Goal: Check status: Check status

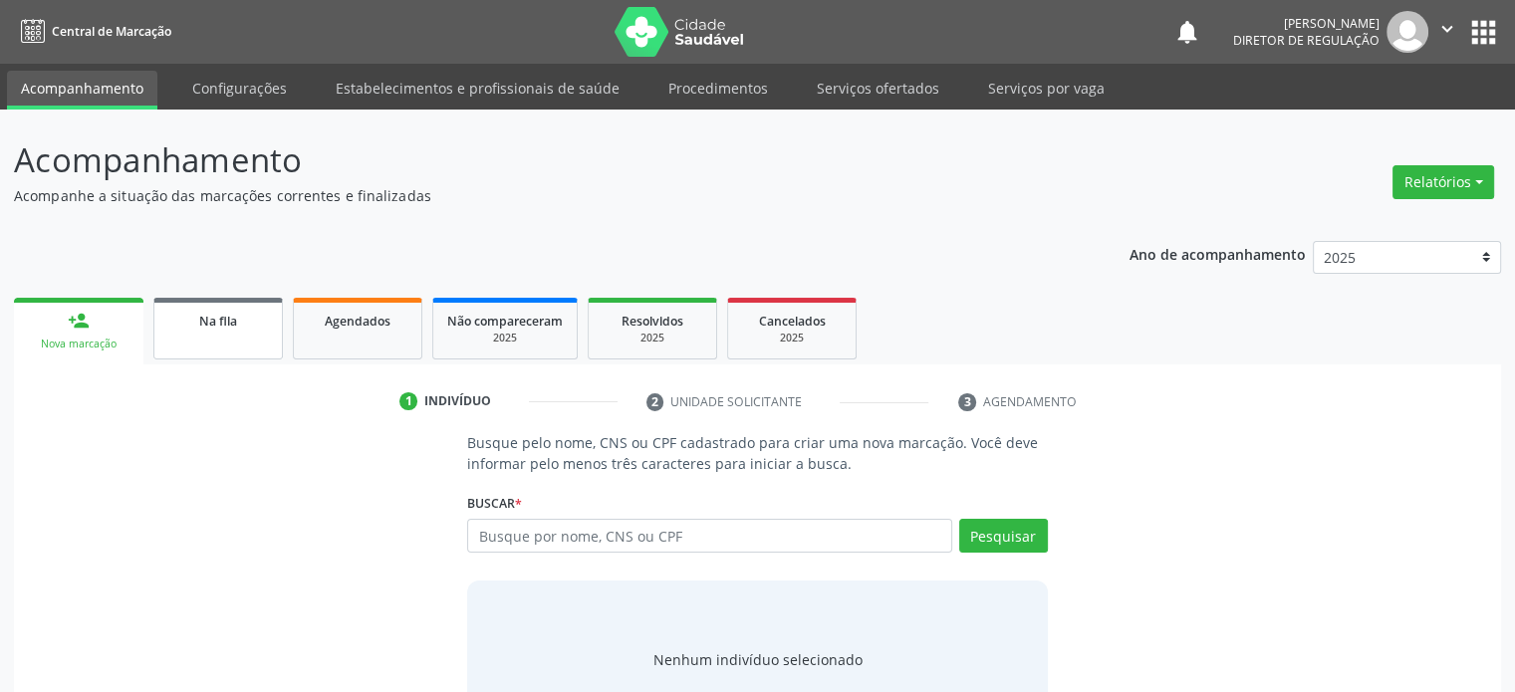
click at [195, 330] on link "Na fila" at bounding box center [217, 329] width 129 height 62
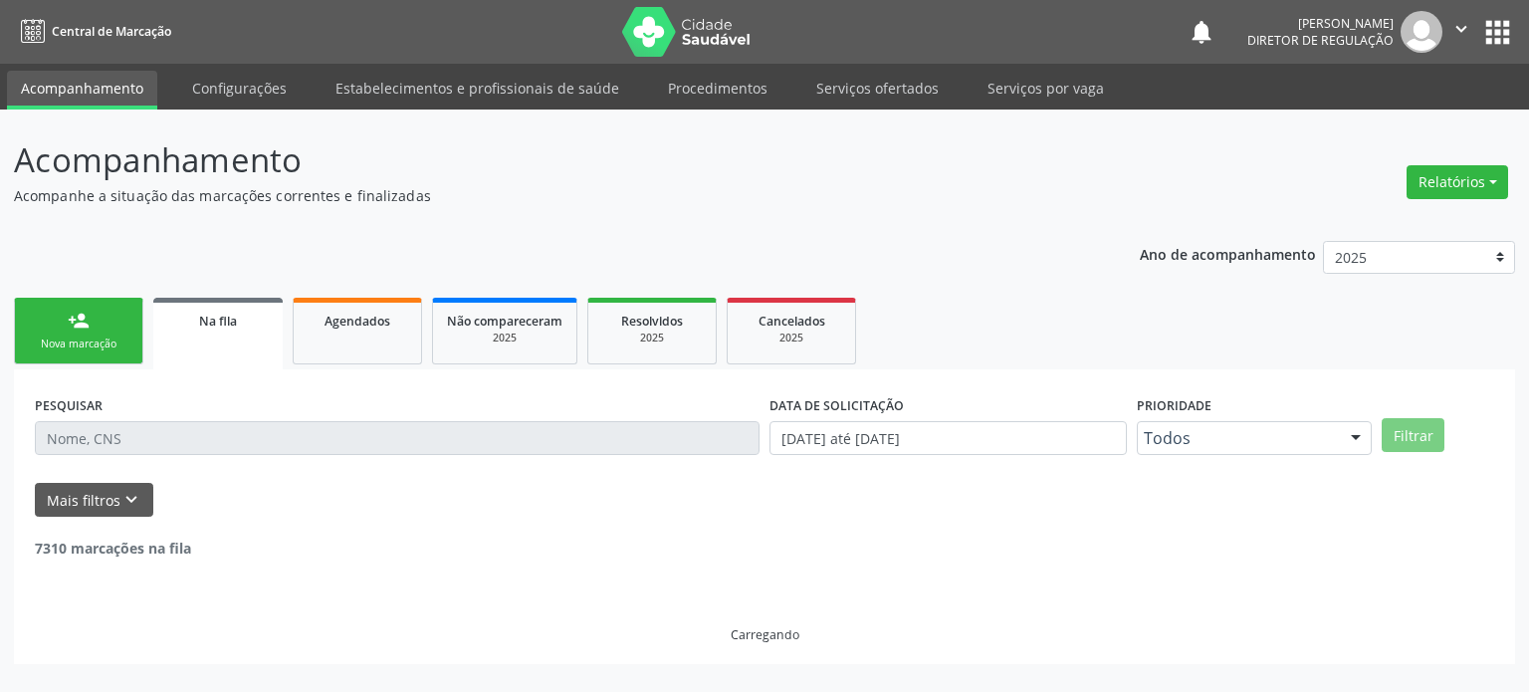
click at [130, 436] on input "text" at bounding box center [397, 438] width 725 height 34
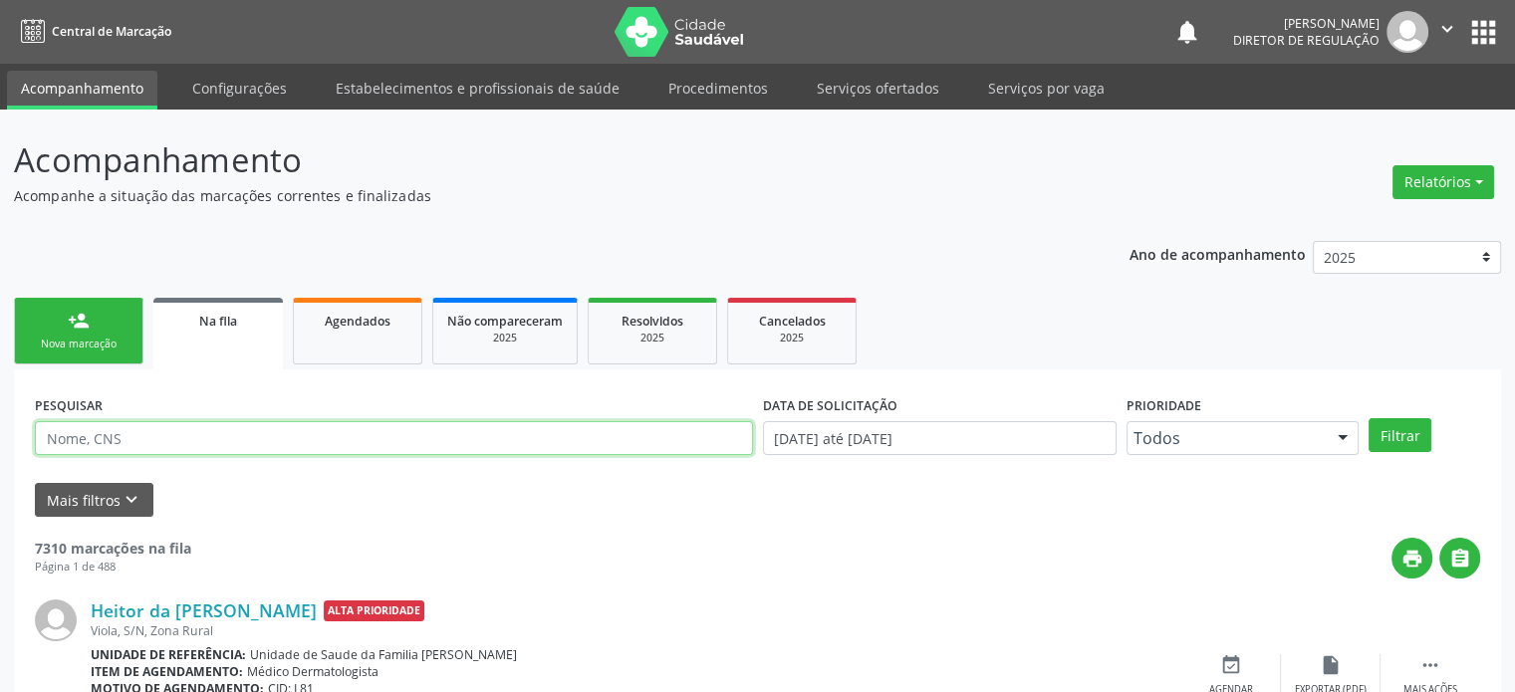
click at [130, 436] on input "text" at bounding box center [394, 438] width 718 height 34
type input "JAILANE"
click at [1368, 418] on button "Filtrar" at bounding box center [1399, 435] width 63 height 34
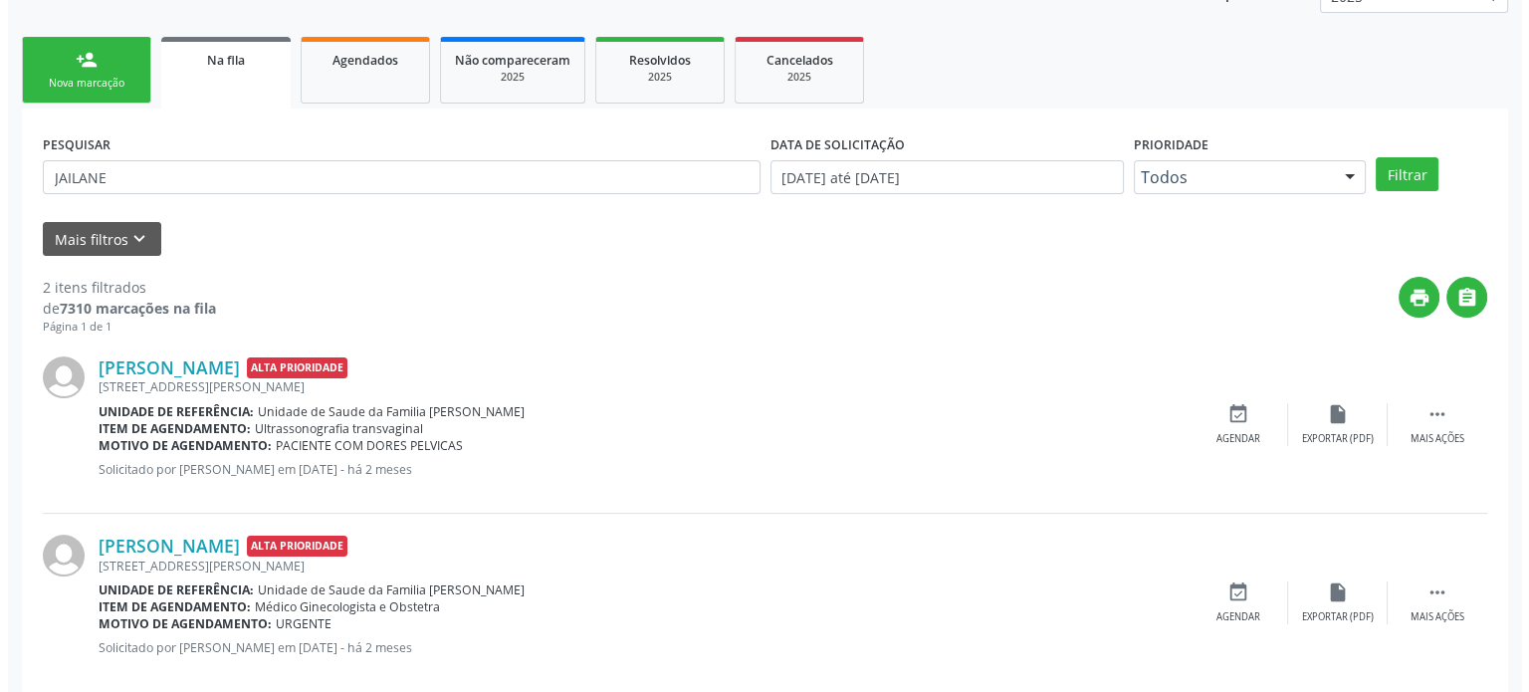
scroll to position [293, 0]
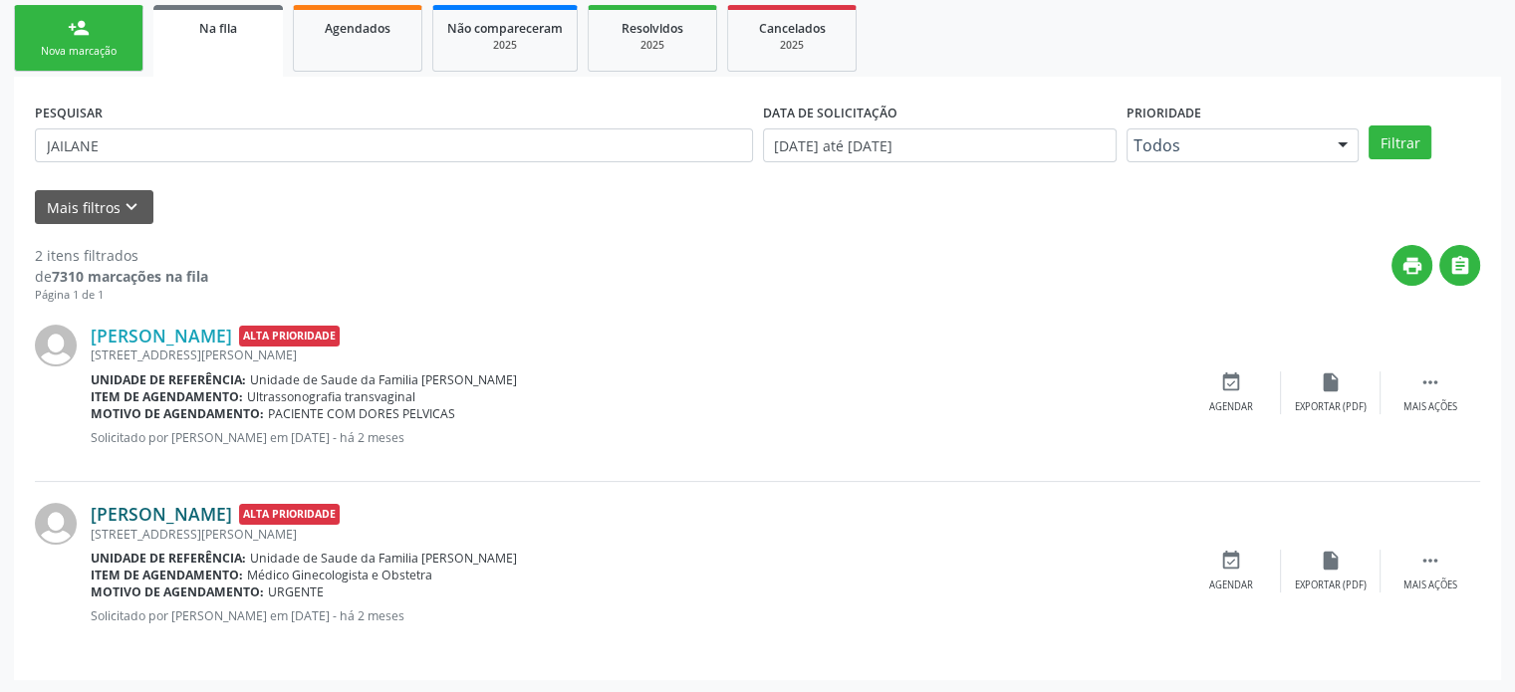
click at [181, 510] on link "[PERSON_NAME]" at bounding box center [161, 514] width 141 height 22
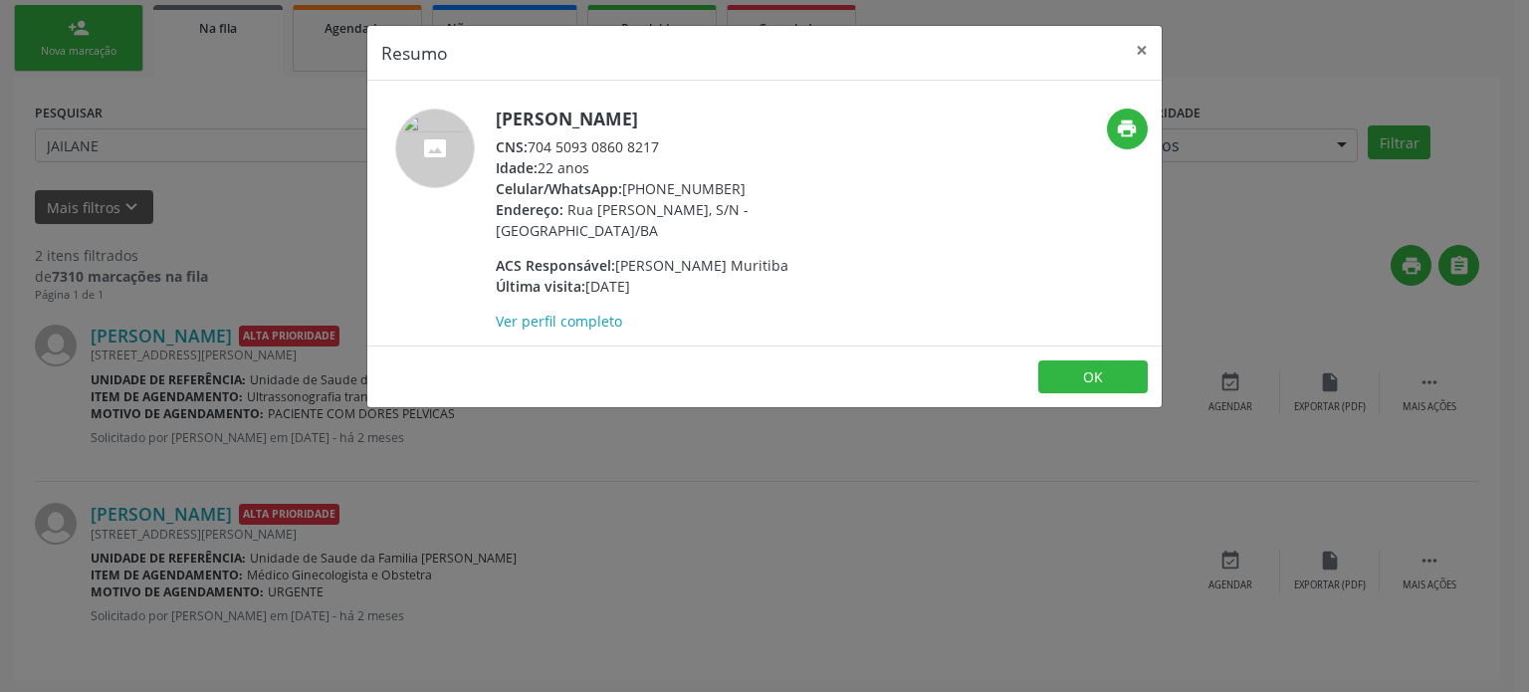
drag, startPoint x: 534, startPoint y: 144, endPoint x: 717, endPoint y: 154, distance: 183.5
click at [717, 154] on div "CNS: 704 5093 0860 8217" at bounding box center [689, 146] width 387 height 21
copy div "704 5093 0860 8217"
drag, startPoint x: 624, startPoint y: 186, endPoint x: 727, endPoint y: 182, distance: 102.6
click at [727, 182] on div "Celular/WhatsApp: [PHONE_NUMBER]" at bounding box center [689, 188] width 387 height 21
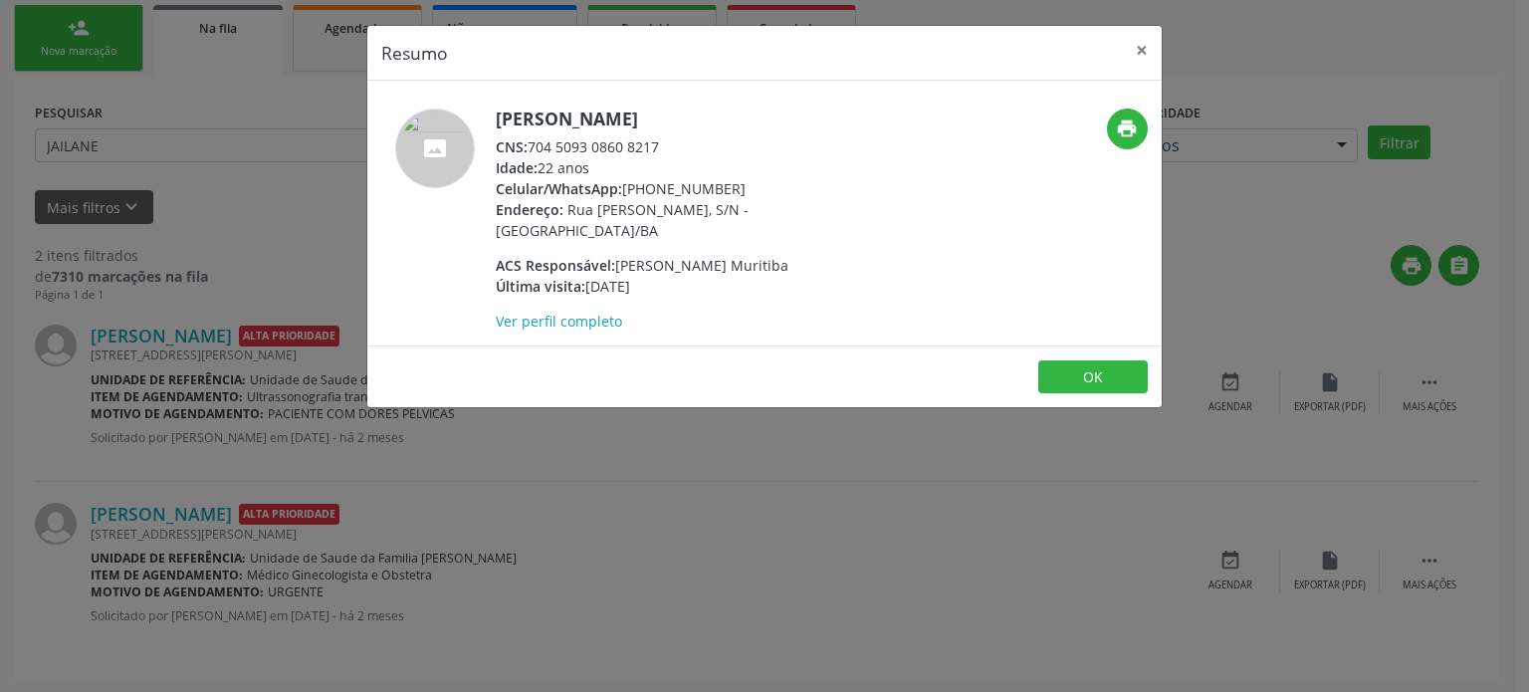
copy div "[PHONE_NUMBER]"
click at [599, 565] on div "Resumo × [PERSON_NAME] CNS: 704 5093 0860 8217 Idade: 22 anos Celular/WhatsApp:…" at bounding box center [764, 346] width 1529 height 692
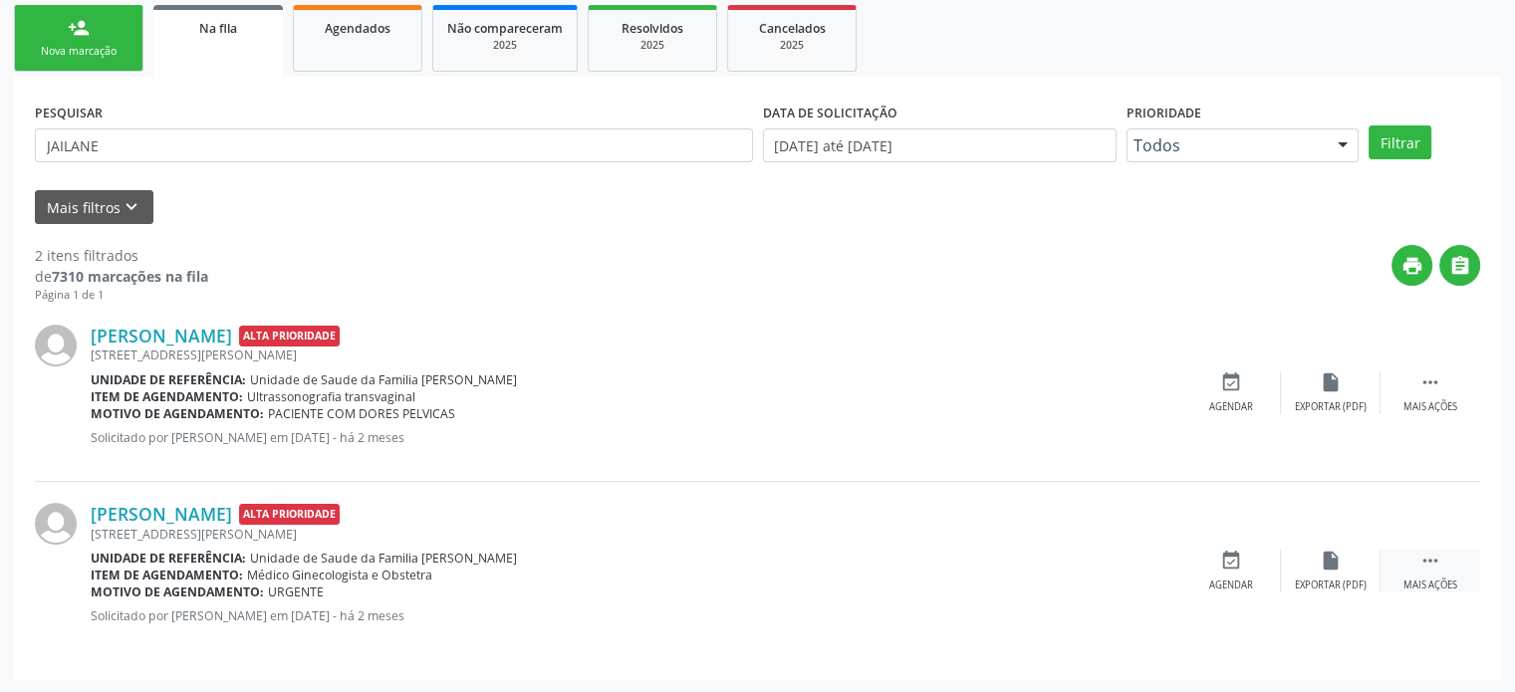
click at [1433, 557] on icon "" at bounding box center [1430, 561] width 22 height 22
click at [1232, 558] on icon "cancel" at bounding box center [1231, 561] width 22 height 22
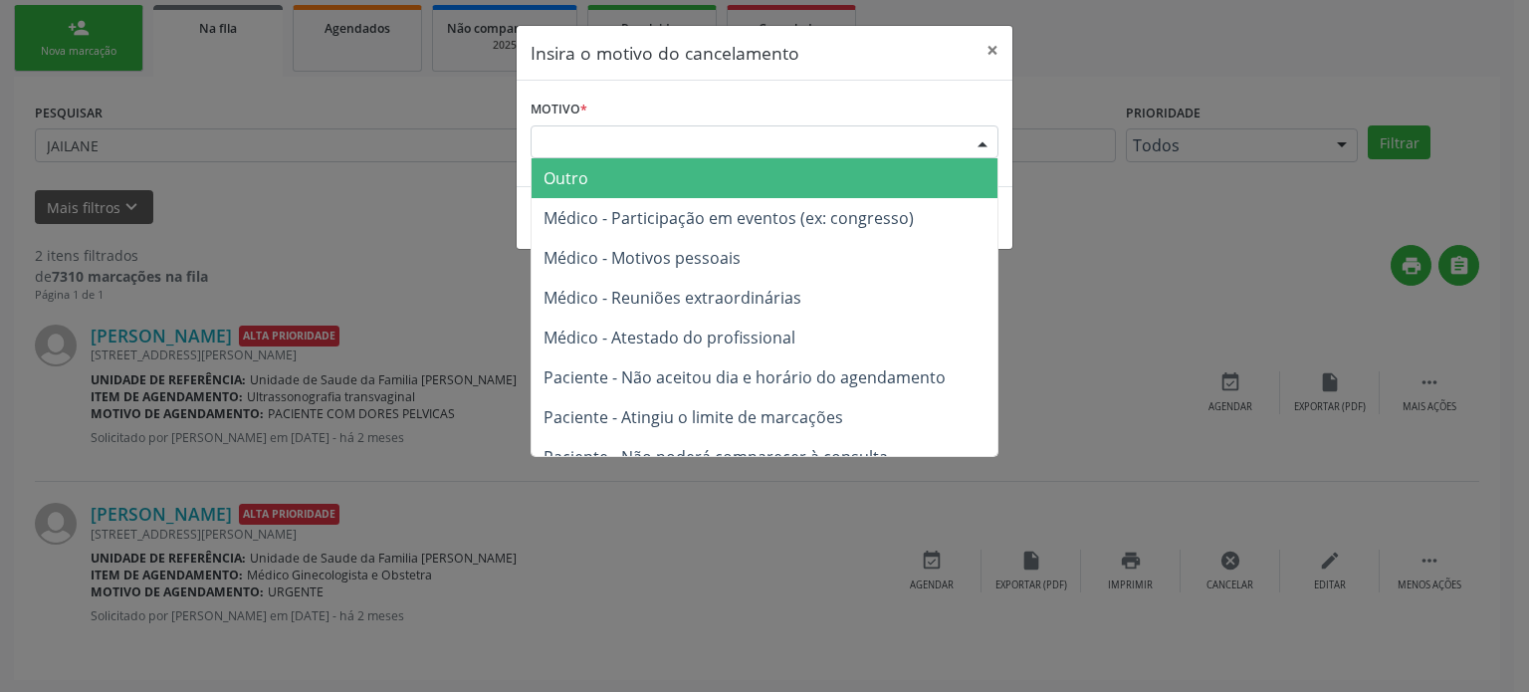
click at [560, 142] on div "Escolha o motivo" at bounding box center [765, 142] width 468 height 34
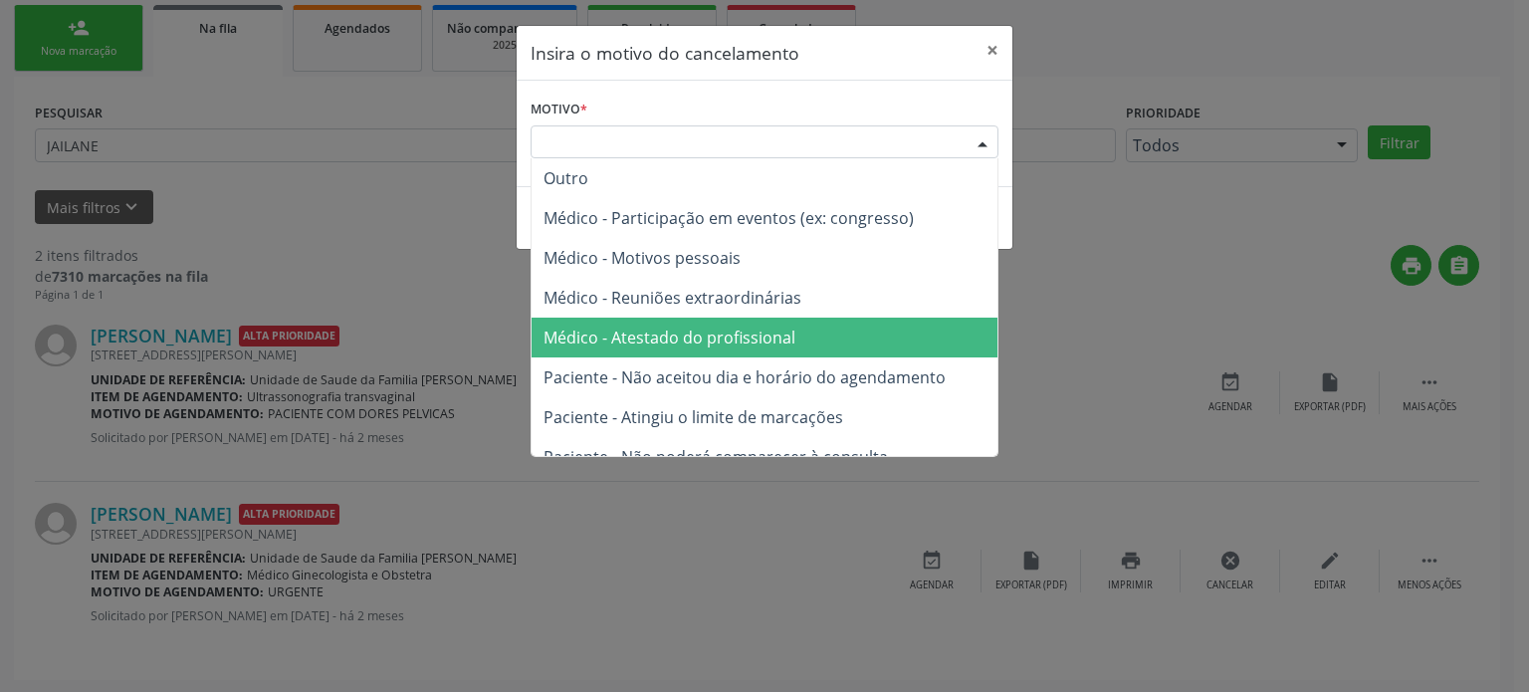
click at [635, 346] on span "Médico - Atestado do profissional" at bounding box center [670, 338] width 252 height 22
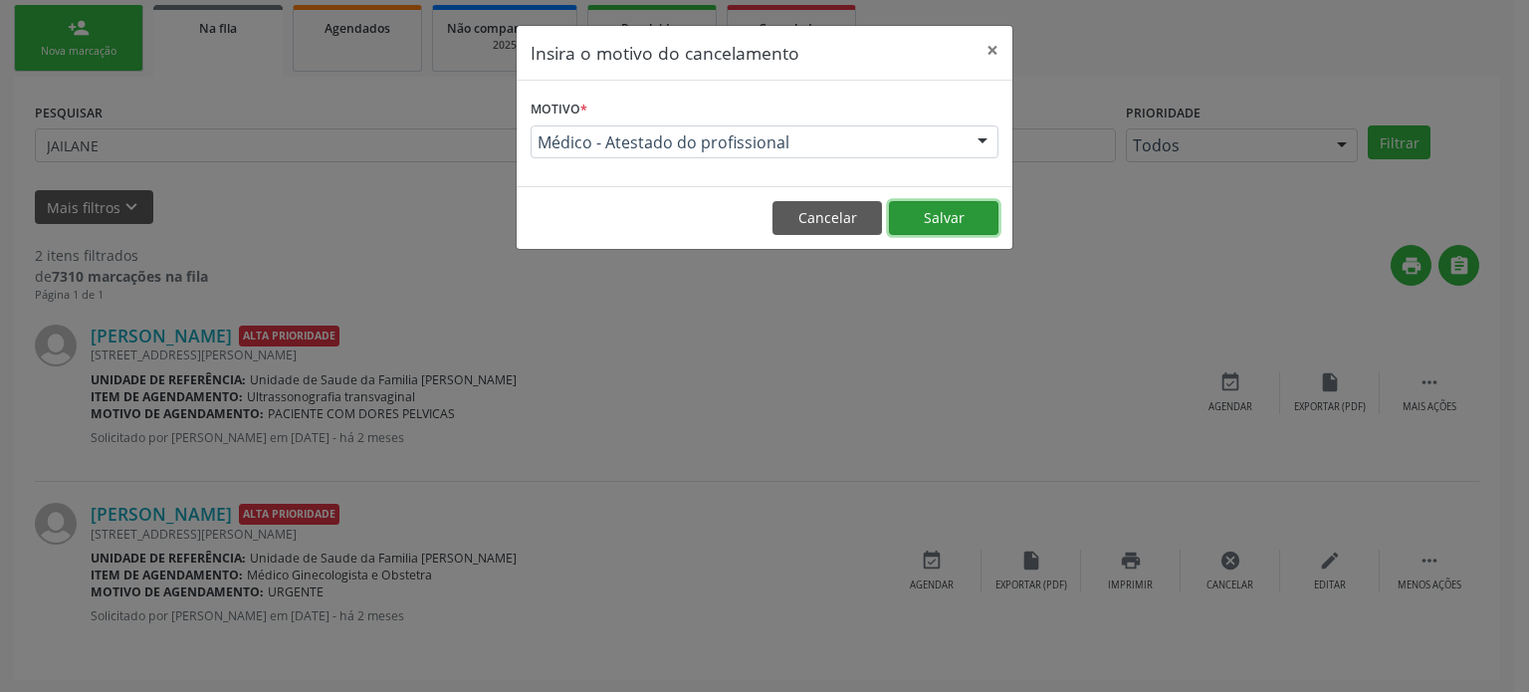
click at [940, 214] on button "Salvar" at bounding box center [944, 218] width 110 height 34
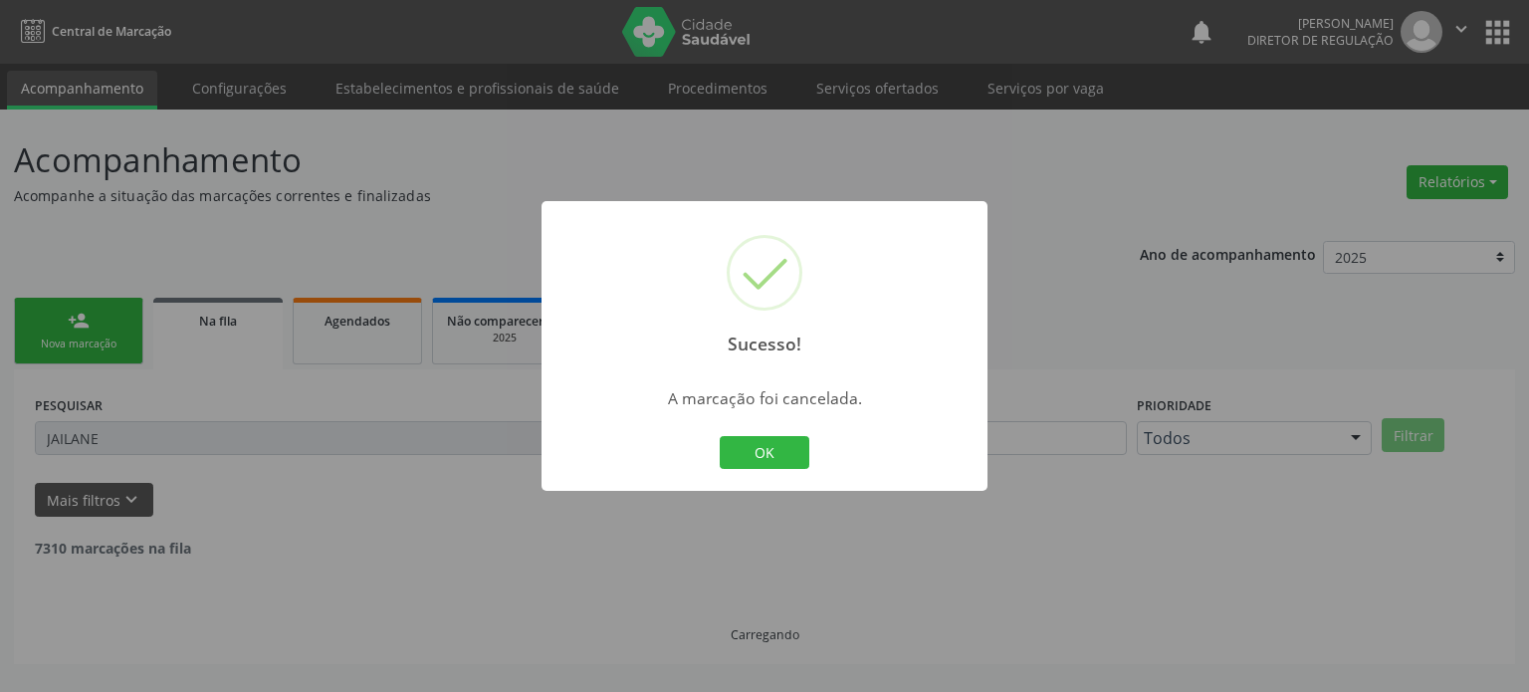
scroll to position [0, 0]
